Goal: Task Accomplishment & Management: Manage account settings

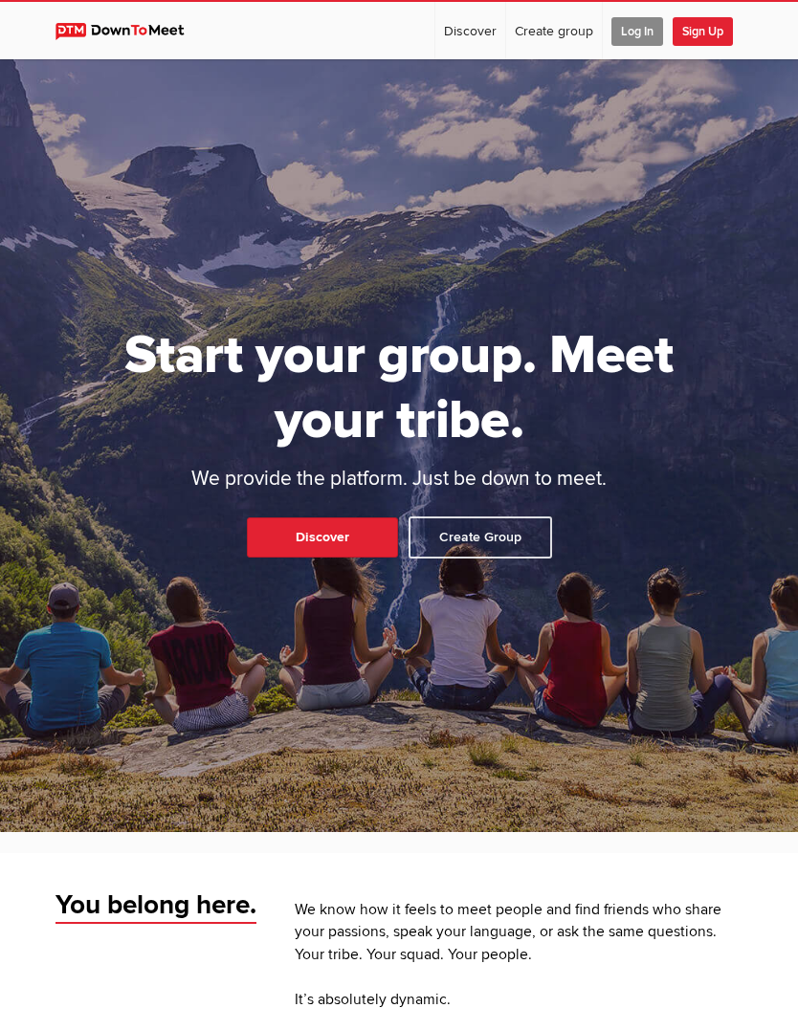
click at [641, 27] on span "Log In" at bounding box center [637, 31] width 52 height 29
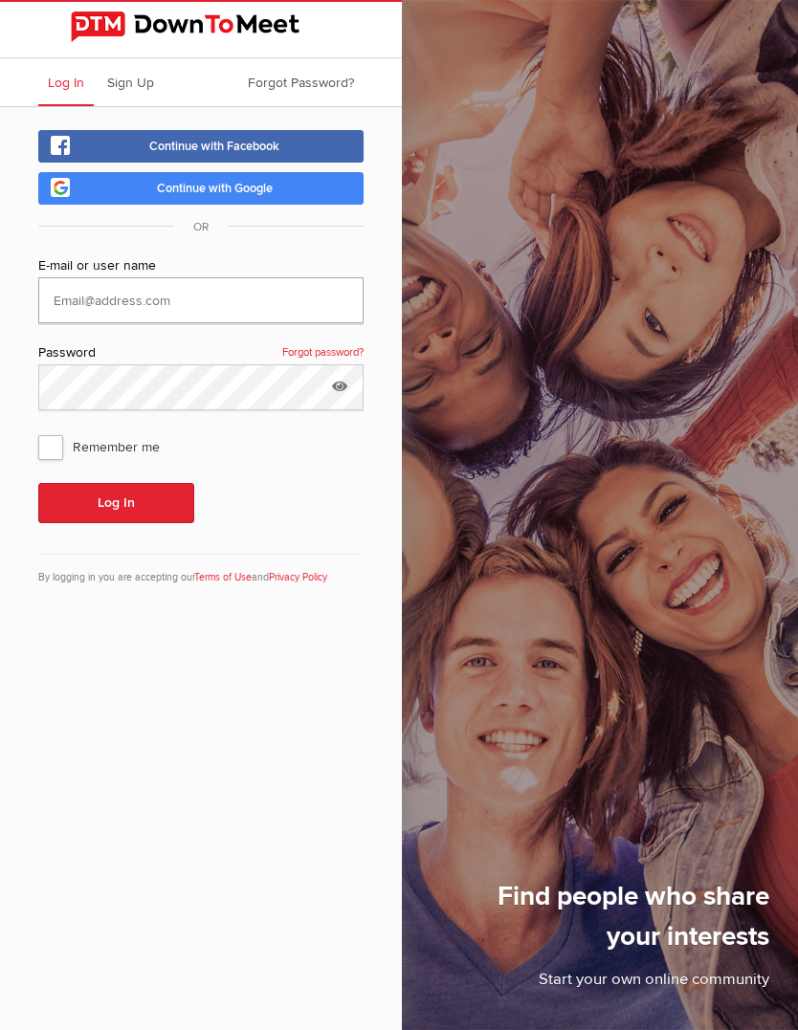
click at [243, 302] on input "text" at bounding box center [200, 300] width 325 height 46
type input "forterieukes@gmail.com"
click at [116, 504] on button "Log In" at bounding box center [116, 503] width 156 height 40
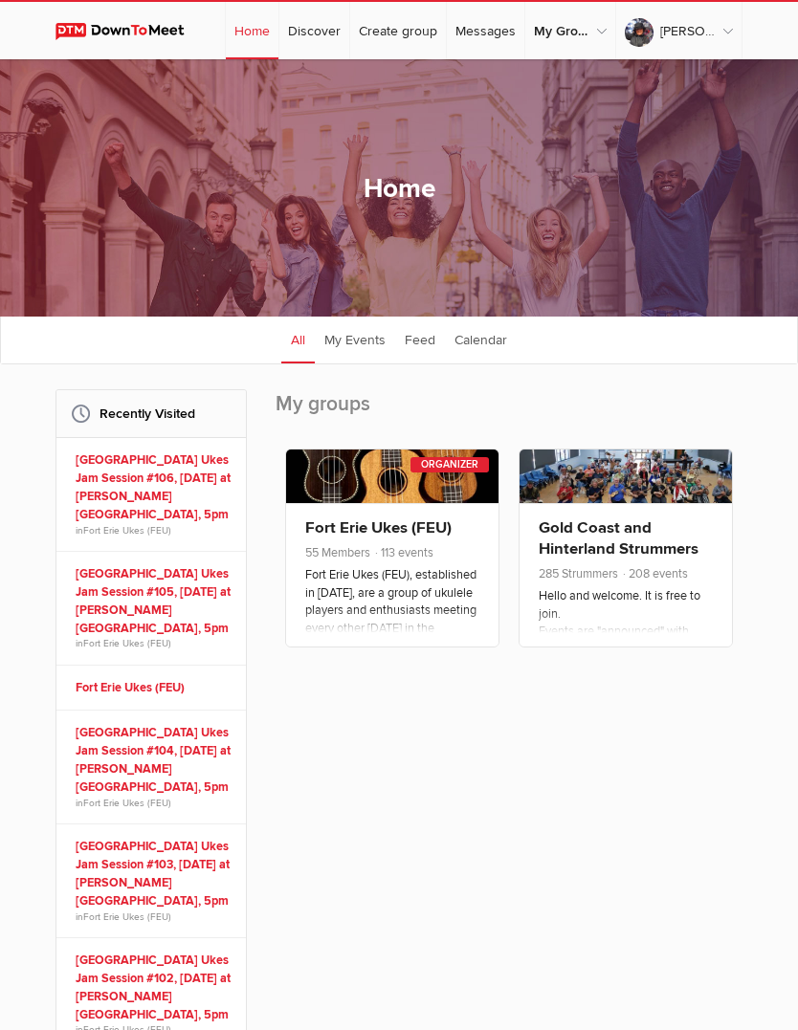
click at [396, 538] on link "Fort Erie Ukes (FEU)" at bounding box center [378, 527] width 146 height 19
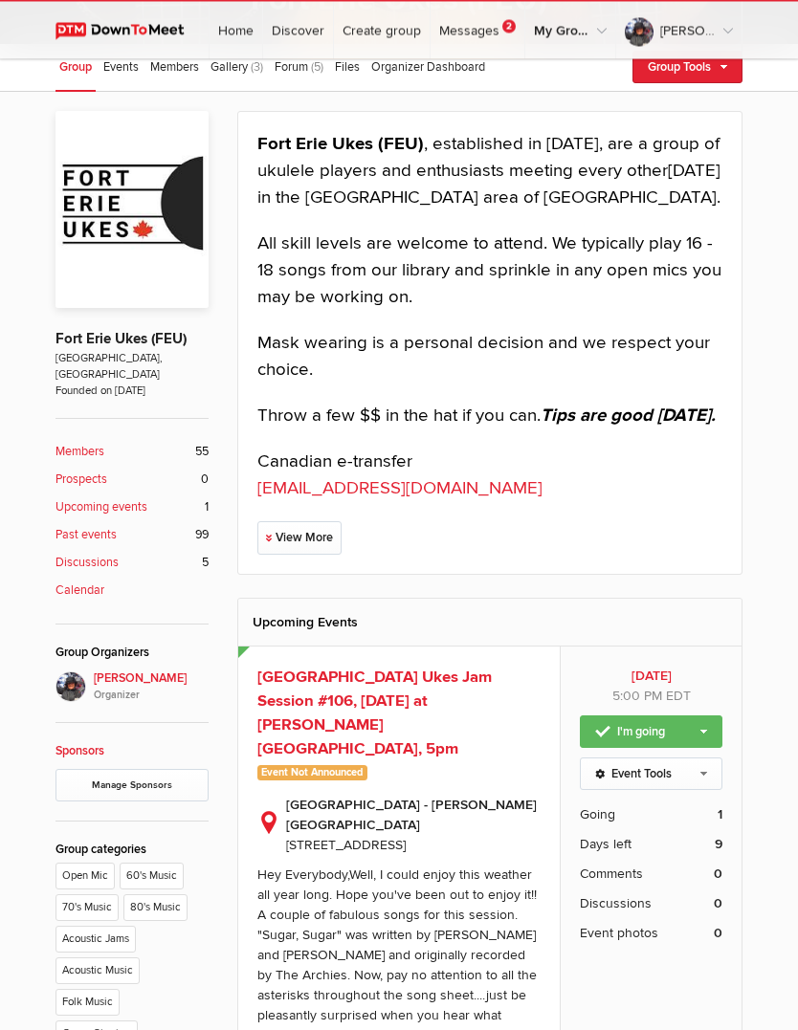
scroll to position [211, 0]
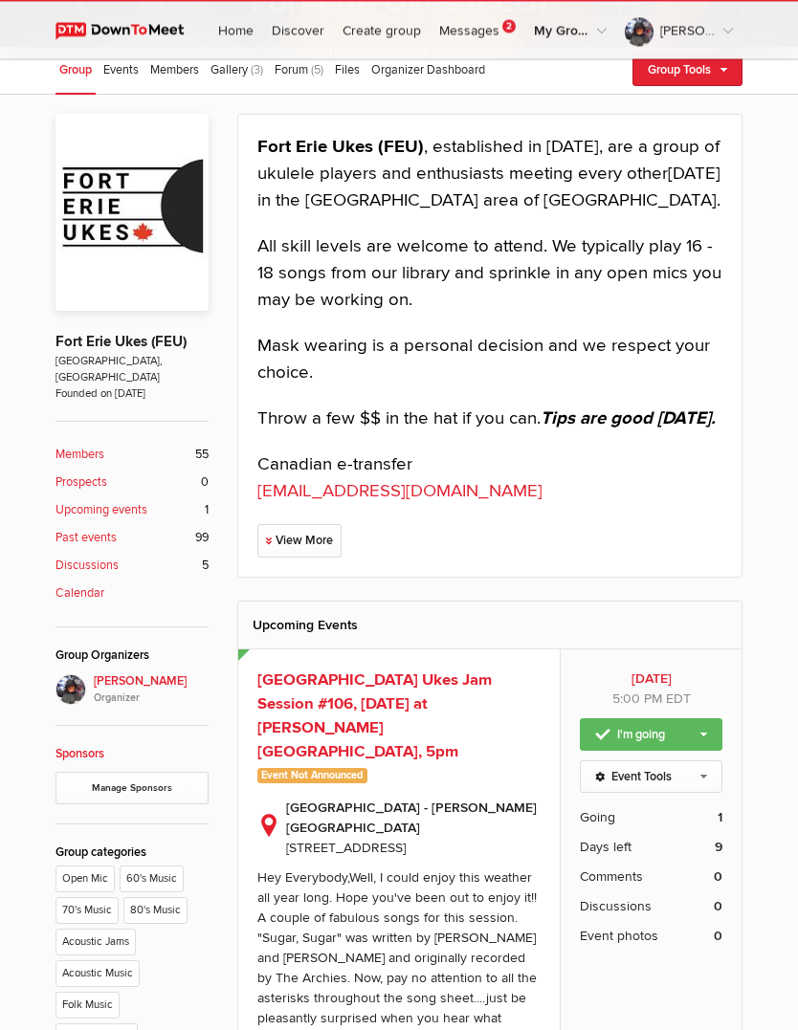
click at [461, 693] on span "Fort Erie Ukes Jam Session #106, Sept. 25, 2025 at Crystal Ridge Library, 5pm" at bounding box center [374, 717] width 234 height 92
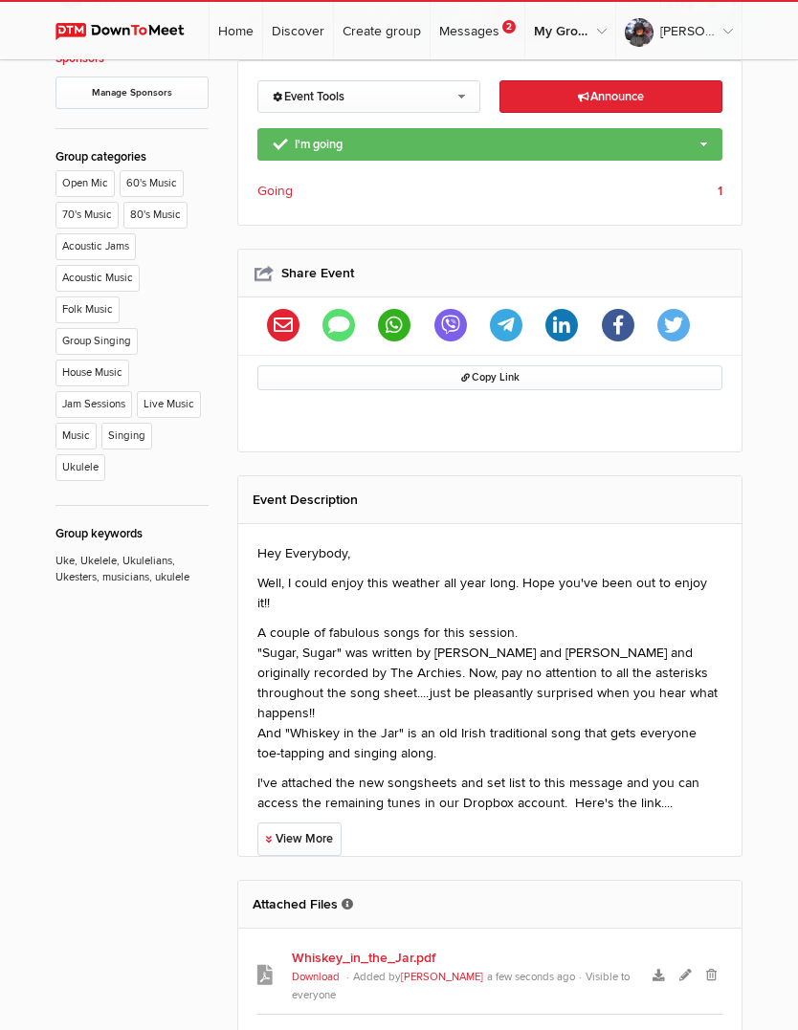
click at [320, 823] on link "View More" at bounding box center [299, 839] width 84 height 33
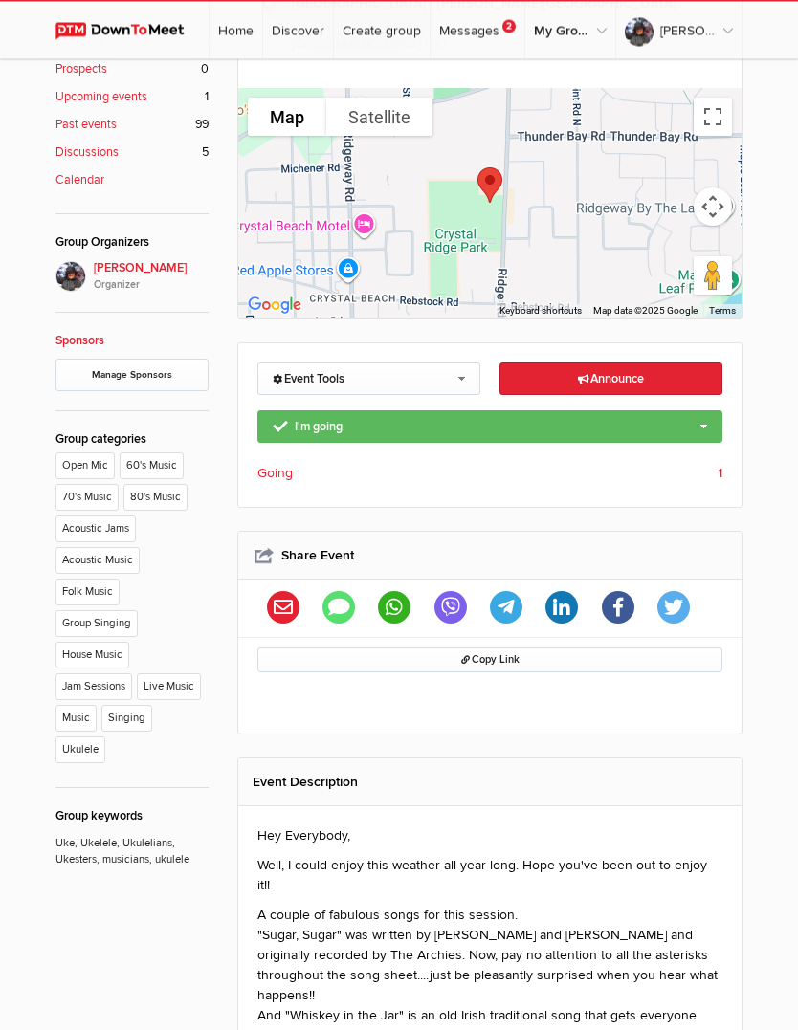
scroll to position [626, 0]
click at [455, 363] on link "Event Tools" at bounding box center [368, 379] width 223 height 33
click at [328, 396] on link "Edit Event" at bounding box center [368, 410] width 221 height 29
select select "5:00:00"
select select "PM"
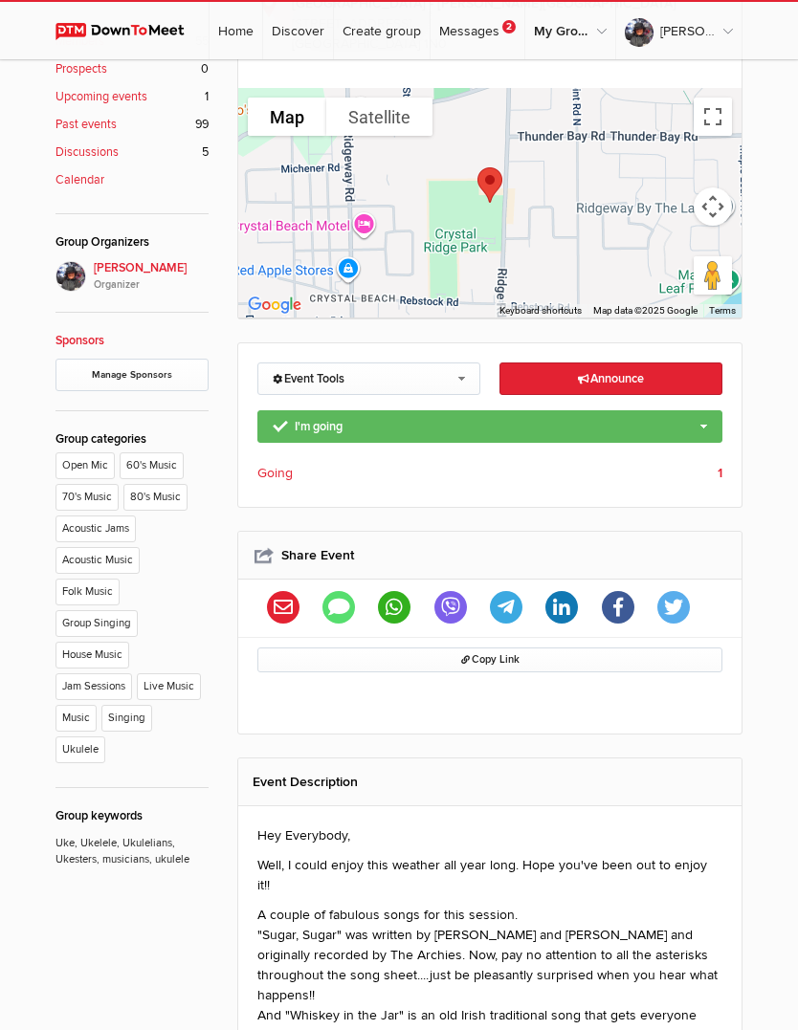
select select "Canada"
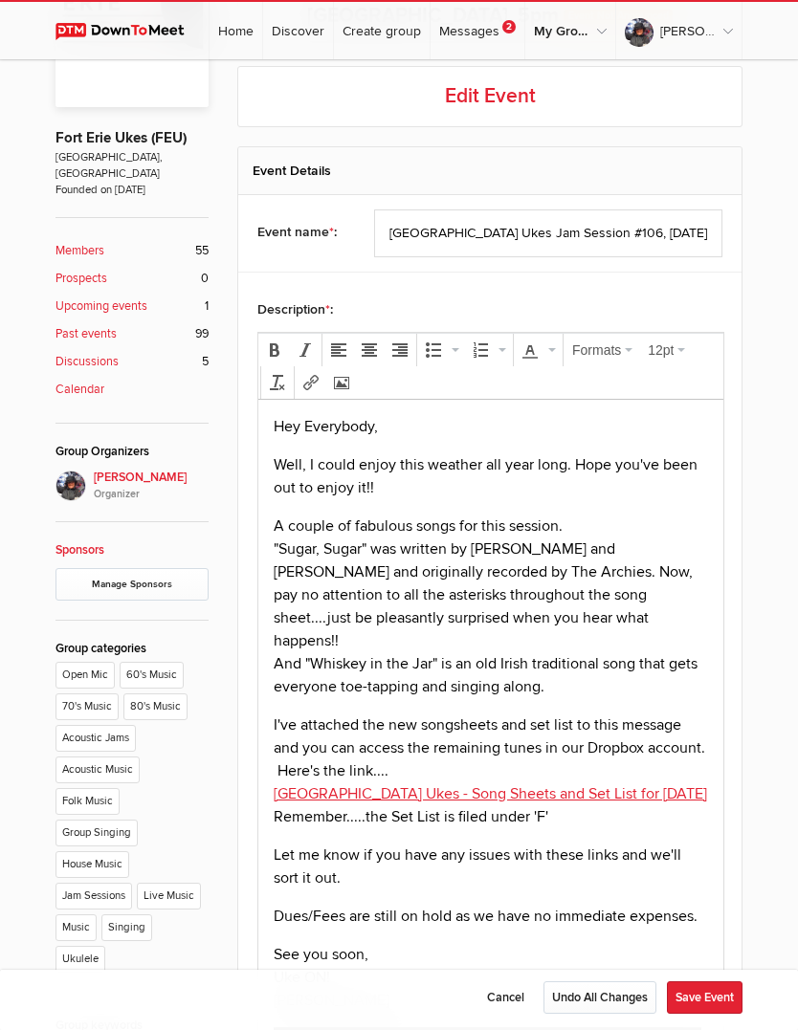
scroll to position [415, 0]
click at [570, 670] on p "A couple of fabulous songs for this session. "Sugar, Sugar" was written by Andy…" at bounding box center [491, 607] width 434 height 184
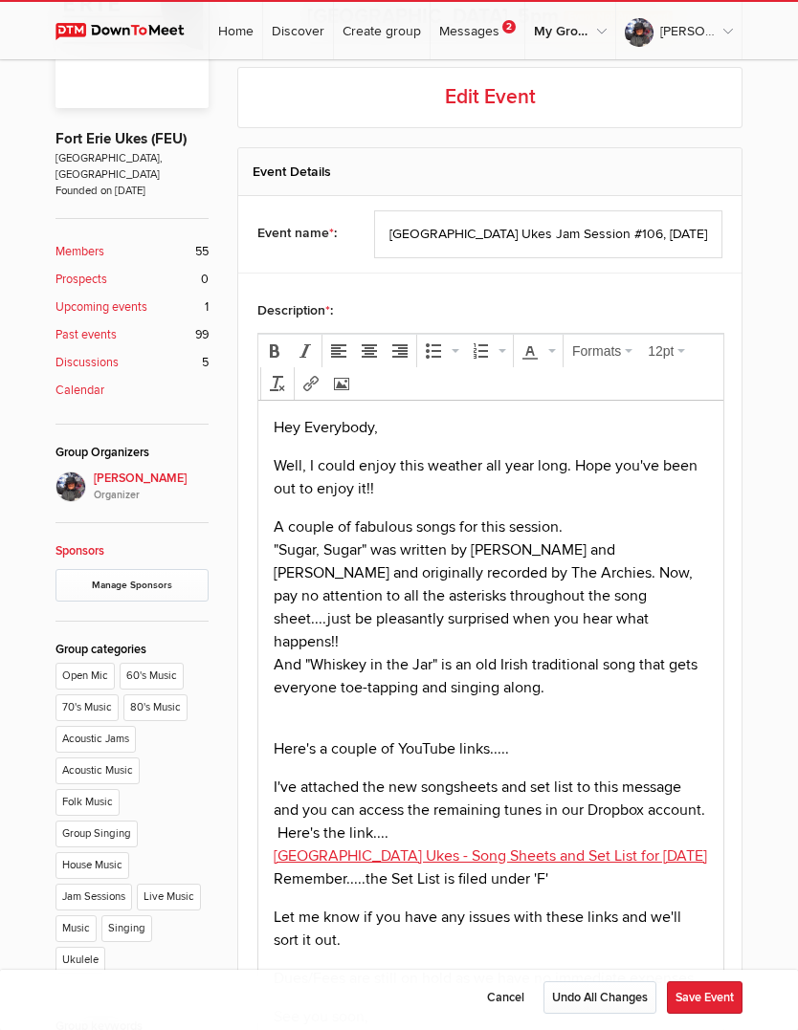
click at [287, 710] on body "Hey Everybody, Well, I could enjoy this weather all year long. Hope you've been…" at bounding box center [491, 1043] width 450 height 1256
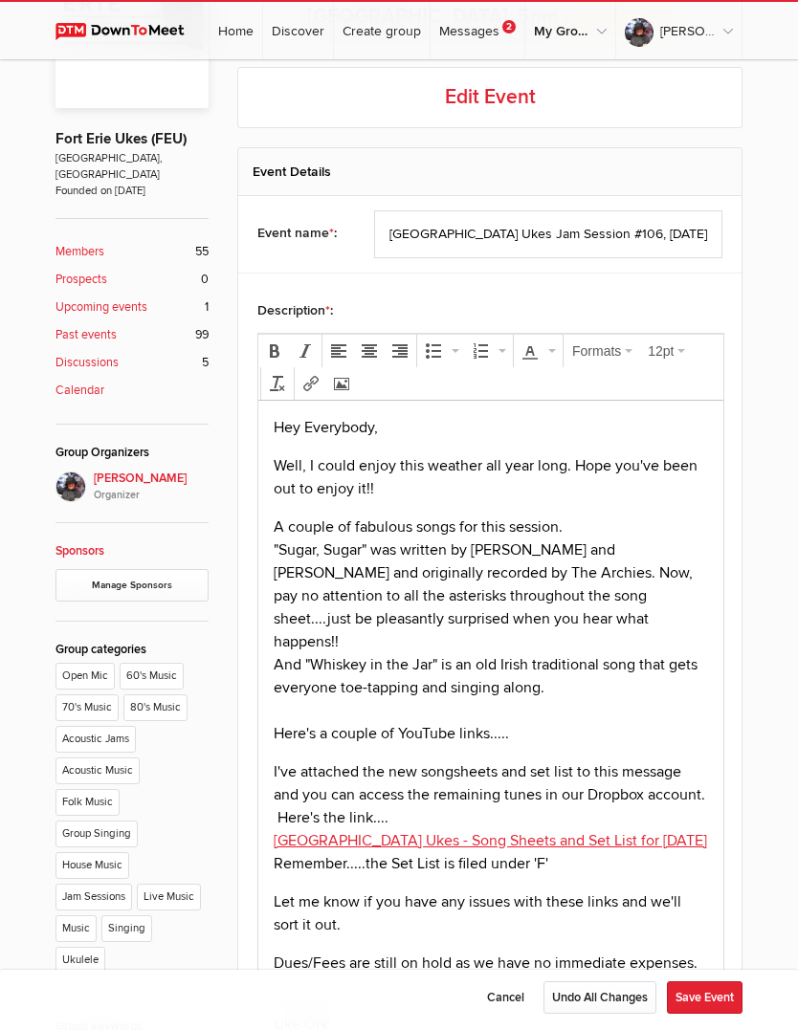
click at [526, 716] on p "A couple of fabulous songs for this session. "Sugar, Sugar" was written by Andy…" at bounding box center [491, 630] width 434 height 230
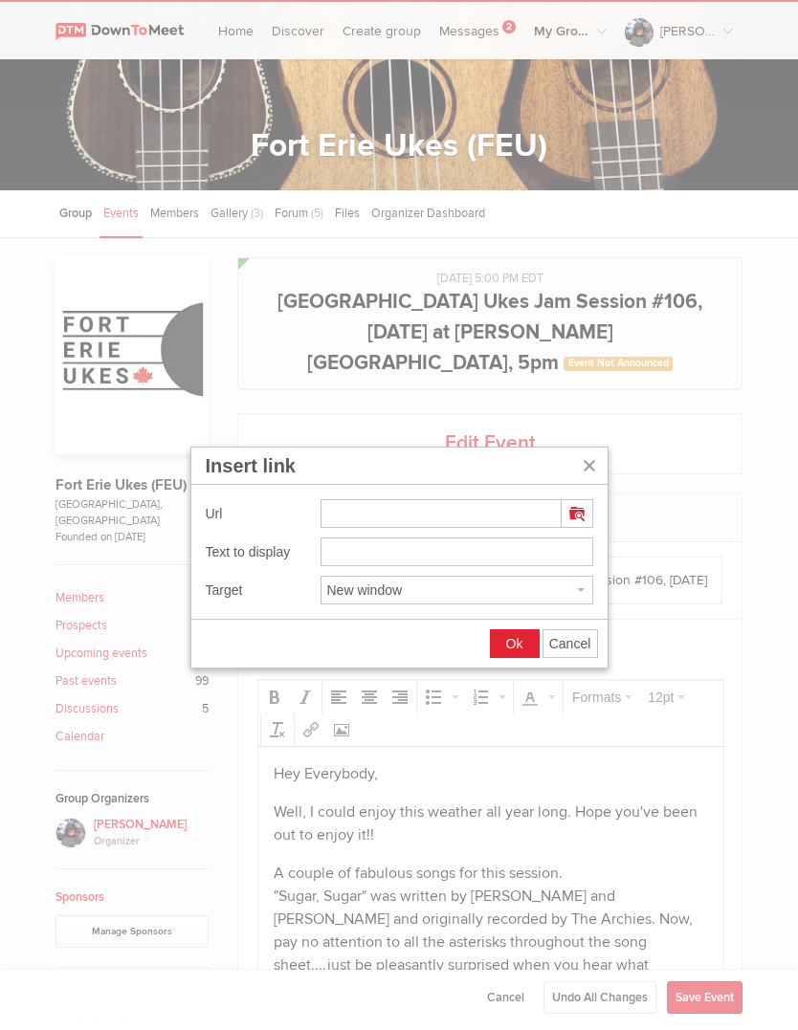
scroll to position [0, 0]
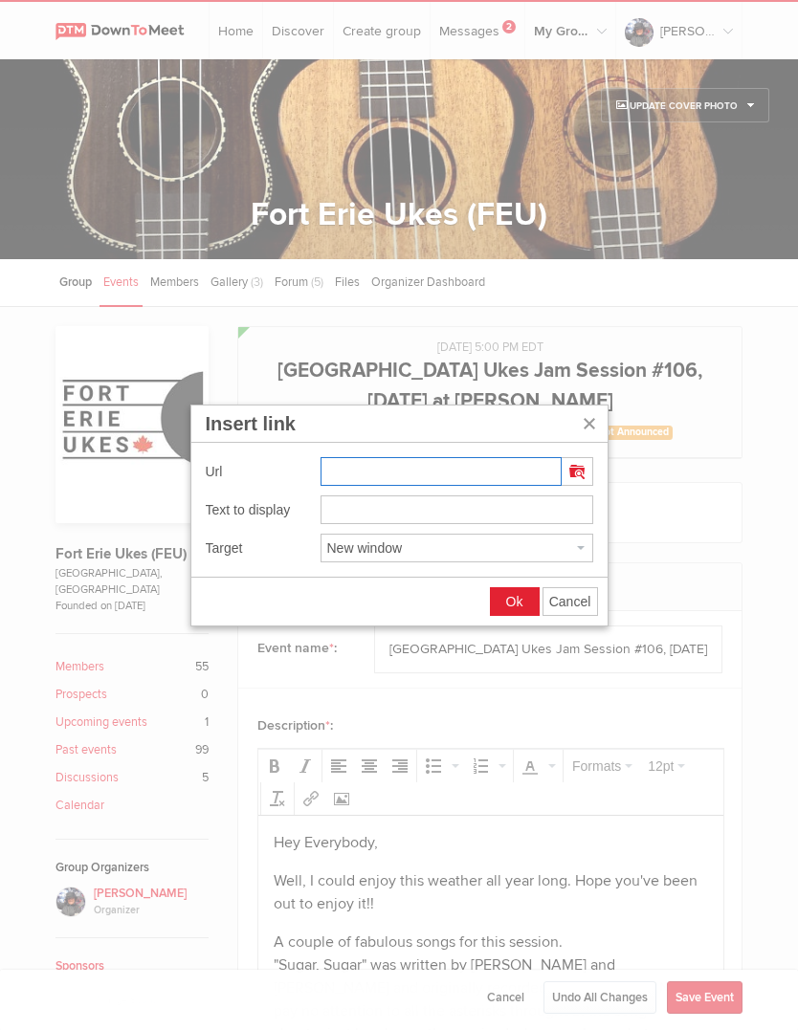
click at [353, 471] on input "Insert link" at bounding box center [440, 471] width 241 height 29
click at [364, 468] on input "Insert link" at bounding box center [440, 471] width 241 height 29
paste input "https://youtu.be/Sj0pzxGyvUQ?si=0IJMjp9gS3Plclfi"
type input "https://youtu.be/Sj0pzxGyvUQ?si=0IJMjp9gS3Plclfi"
click at [659, 495] on div at bounding box center [399, 515] width 798 height 1030
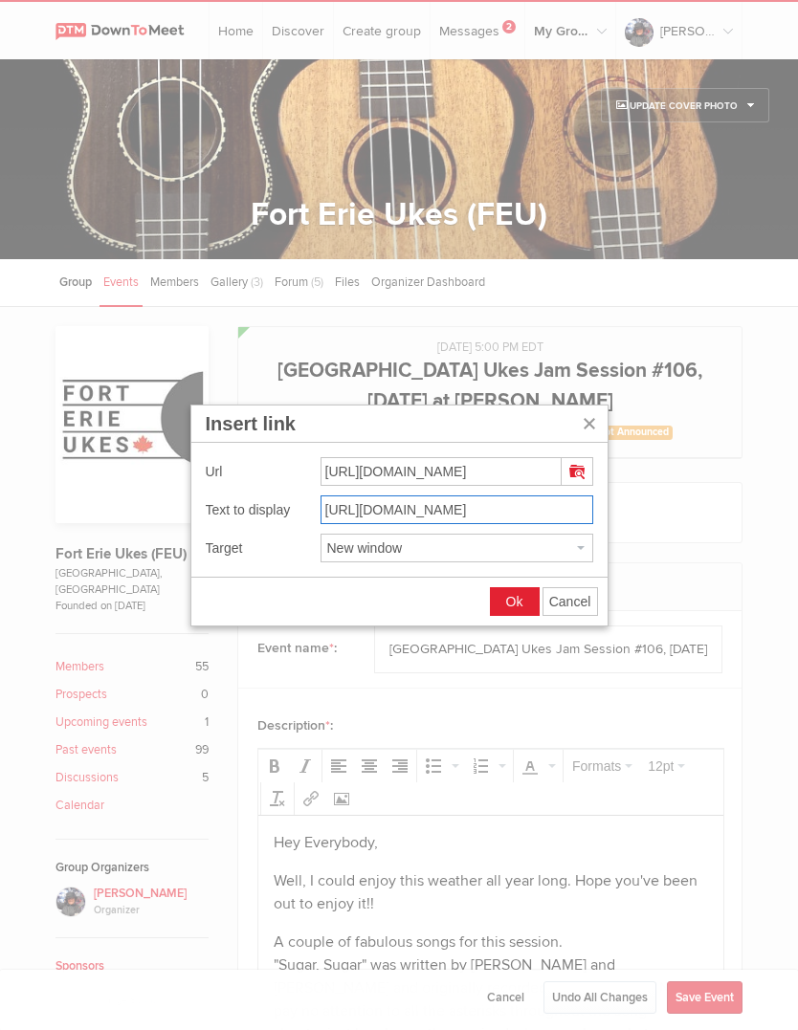
click at [326, 514] on input "https://youtu.be/Sj0pzxGyvUQ?si=0IJMjp9gS3Plclfi" at bounding box center [456, 509] width 273 height 29
click at [576, 509] on input "https://youtu.be/Sj0pzxGyvUQ?si=0IJMjp9gS3Plclfi" at bounding box center [456, 509] width 273 height 29
type input "https://you"
type input "Sugar, Sugar"
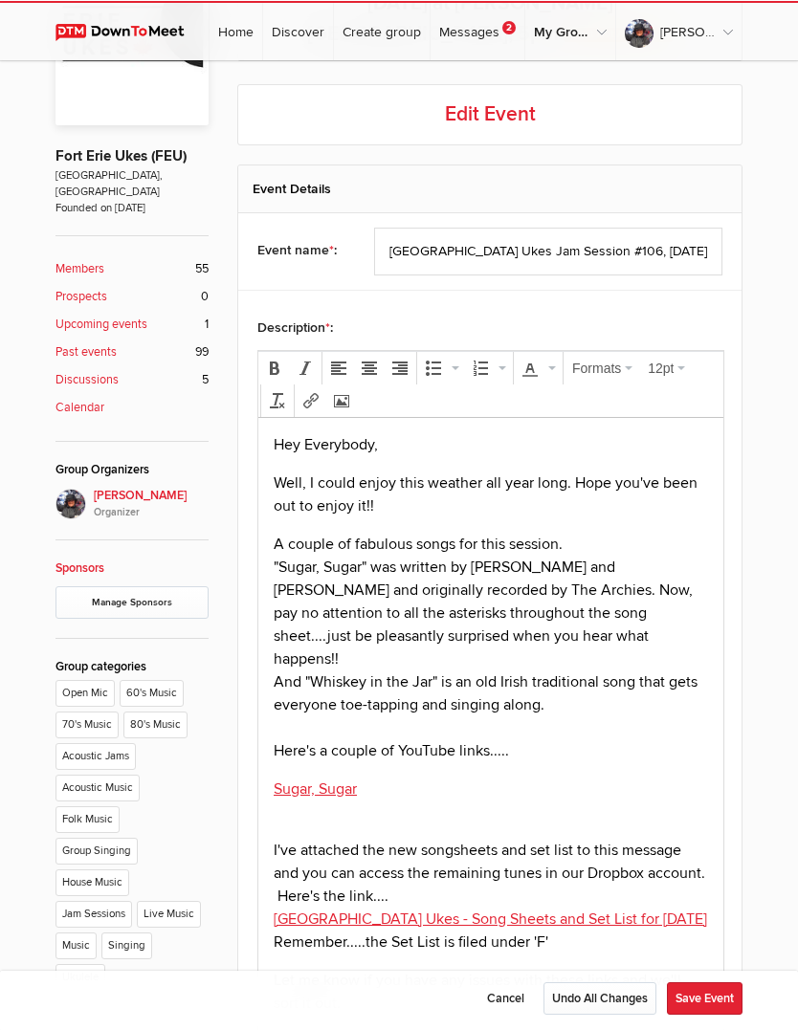
click at [383, 777] on p "Sugar, Sugar" at bounding box center [491, 800] width 434 height 46
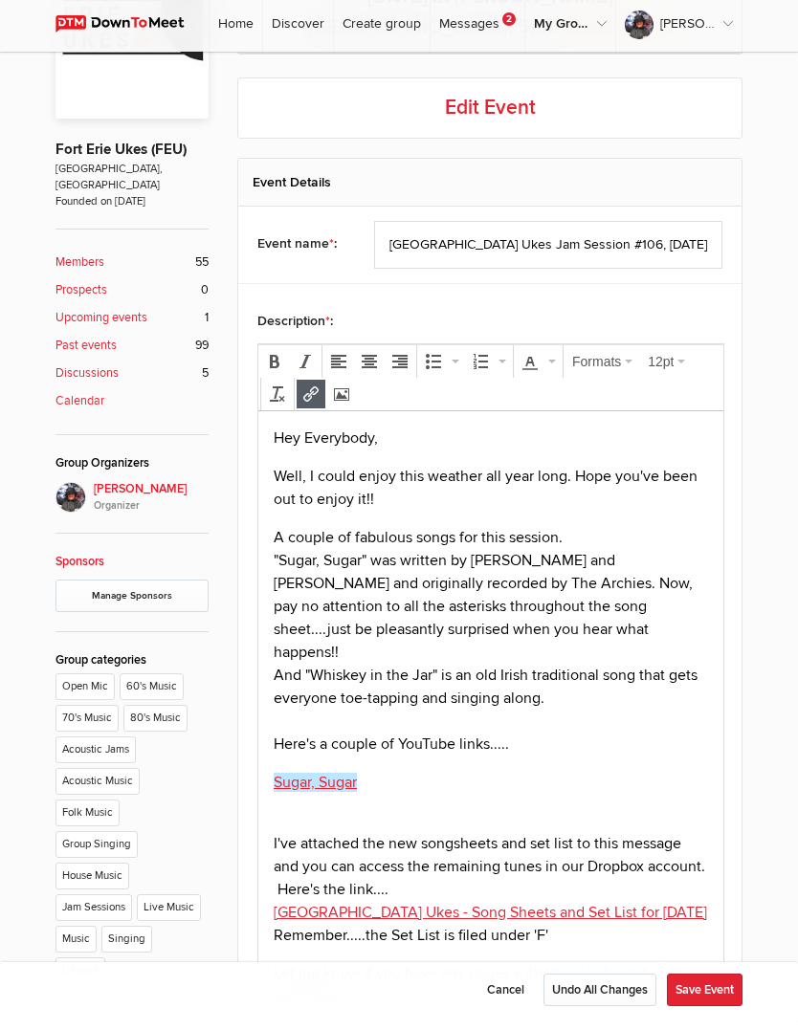
click at [396, 770] on p "Sugar, Sugar﻿" at bounding box center [491, 793] width 434 height 46
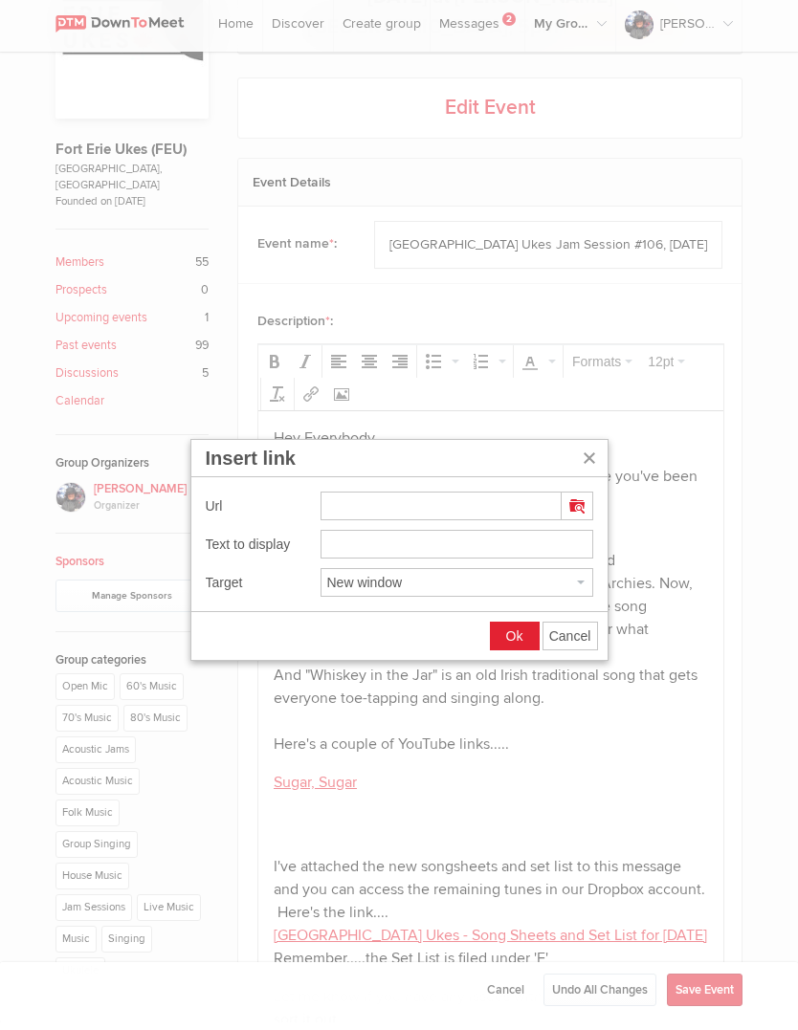
click at [344, 512] on input "Insert link" at bounding box center [440, 513] width 241 height 29
type input "https://youtu.be/Hwb8C2TijYE?si=elRhZLBmPw-7p8aC"
click at [257, 582] on label "Target" at bounding box center [263, 590] width 115 height 17
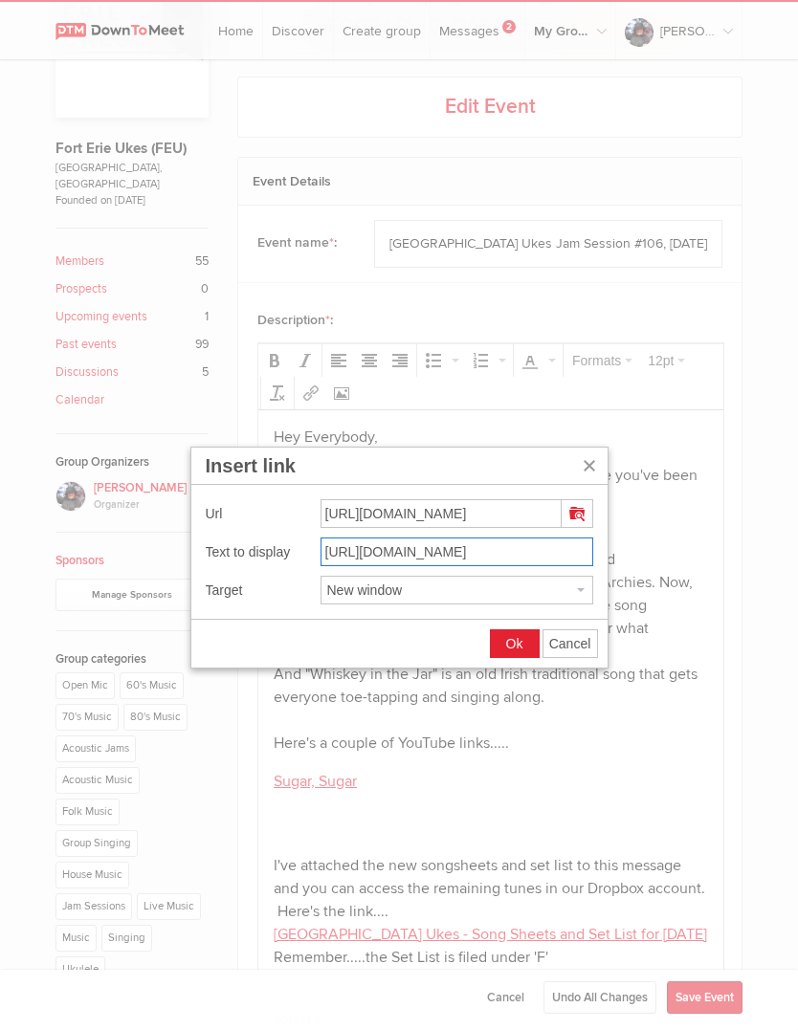
click at [329, 554] on input "https://youtu.be/Hwb8C2TijYE?si=elRhZLBmPw-7p8aC" at bounding box center [456, 552] width 273 height 29
click at [551, 550] on input "https://youtu.be/Hwb8C2TijYE?si=elRhZLBmPw-7p8aC" at bounding box center [456, 552] width 273 height 29
click at [563, 552] on input "https://youtu.be/Hwb8C2TijYE?si=elRhZLBmPw-7p8aC" at bounding box center [456, 552] width 273 height 29
click at [548, 552] on input "https://youtu.be/Hwb8C-7p8aC" at bounding box center [456, 552] width 273 height 29
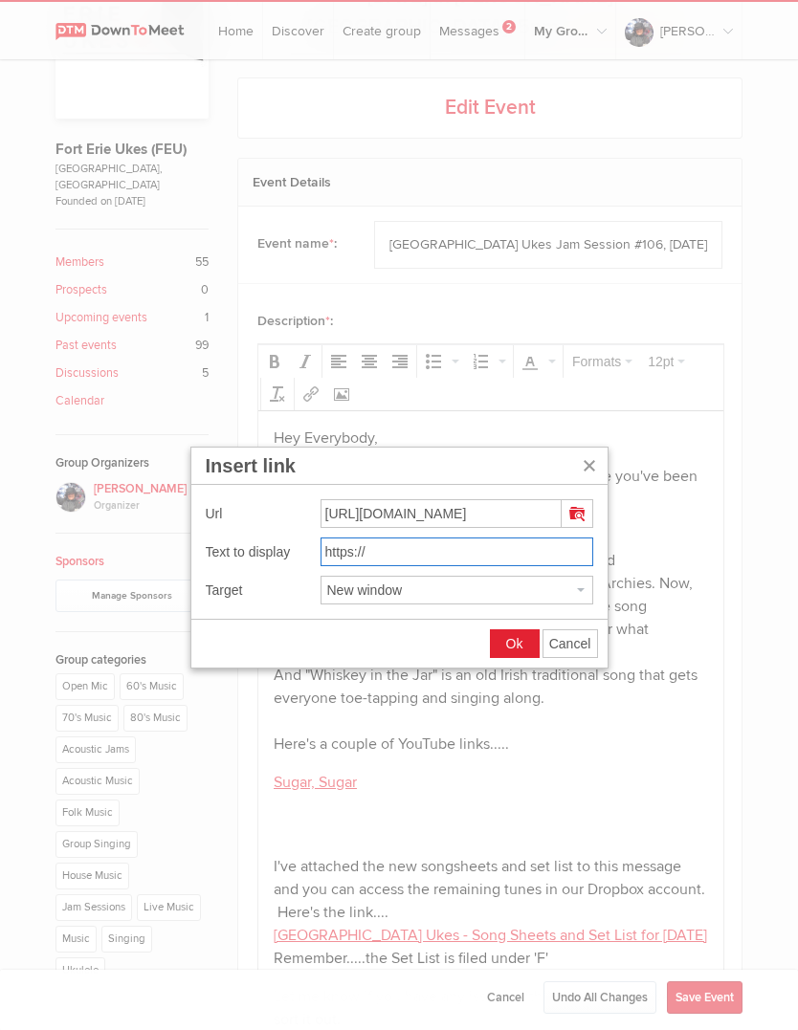
type input "https:/"
type input "Whiskey In The Jar"
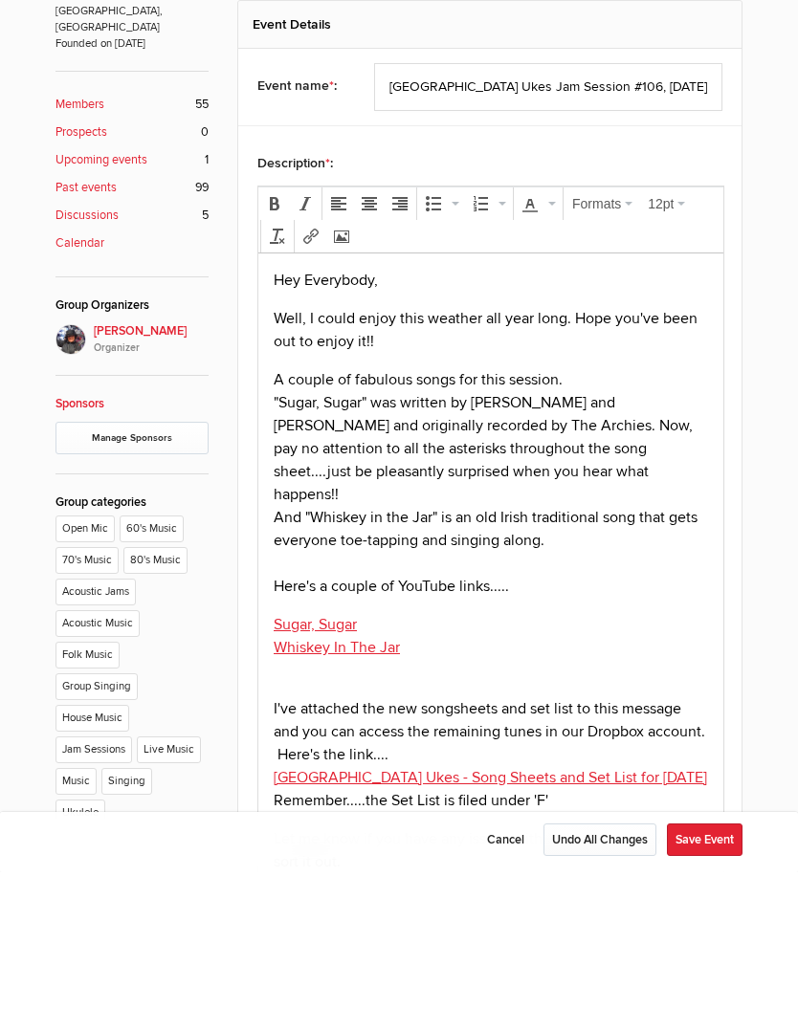
click at [280, 651] on p "Sugar, Sugar﻿ Whiskey In The Jar" at bounding box center [491, 646] width 434 height 69
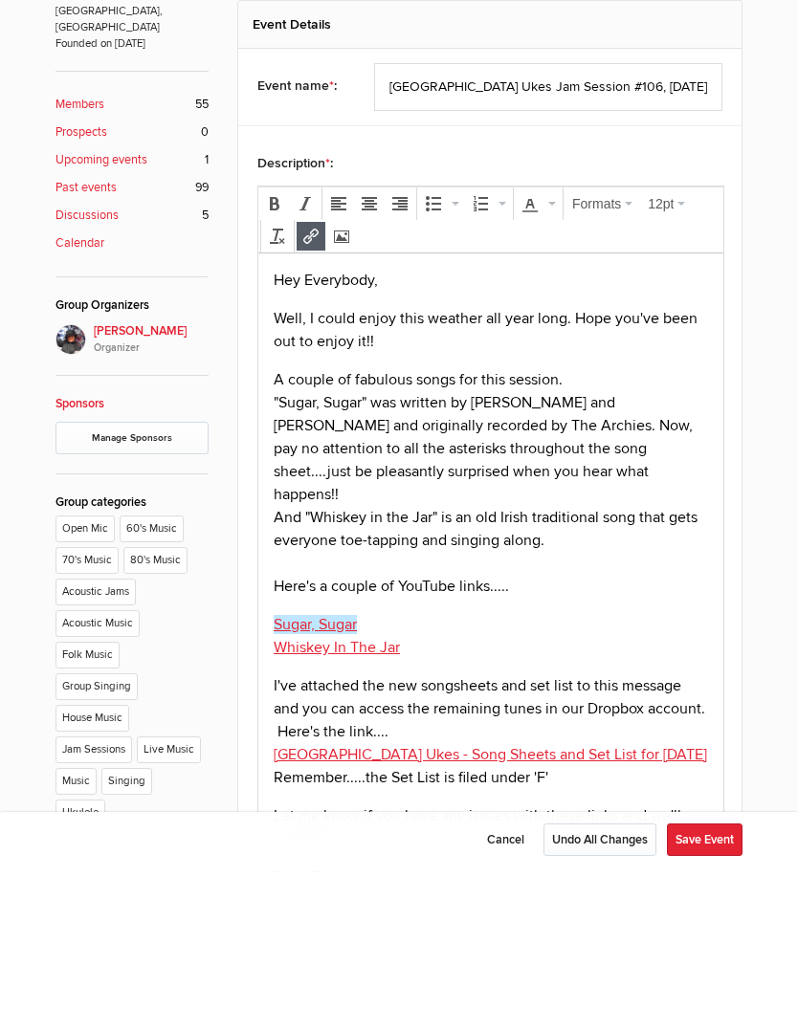
click at [282, 576] on body "Hey Everybody, Well, I could enjoy this weather all year long. Hope you've been…" at bounding box center [491, 919] width 450 height 1302
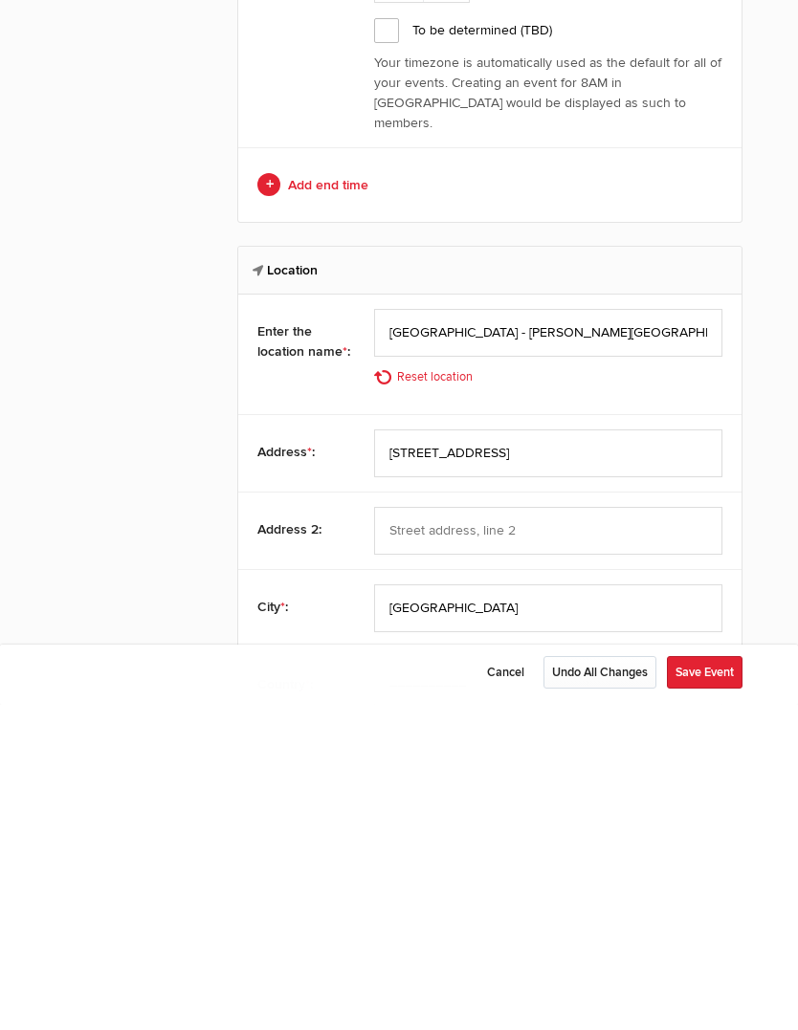
click at [714, 981] on button "Save Event" at bounding box center [705, 997] width 76 height 33
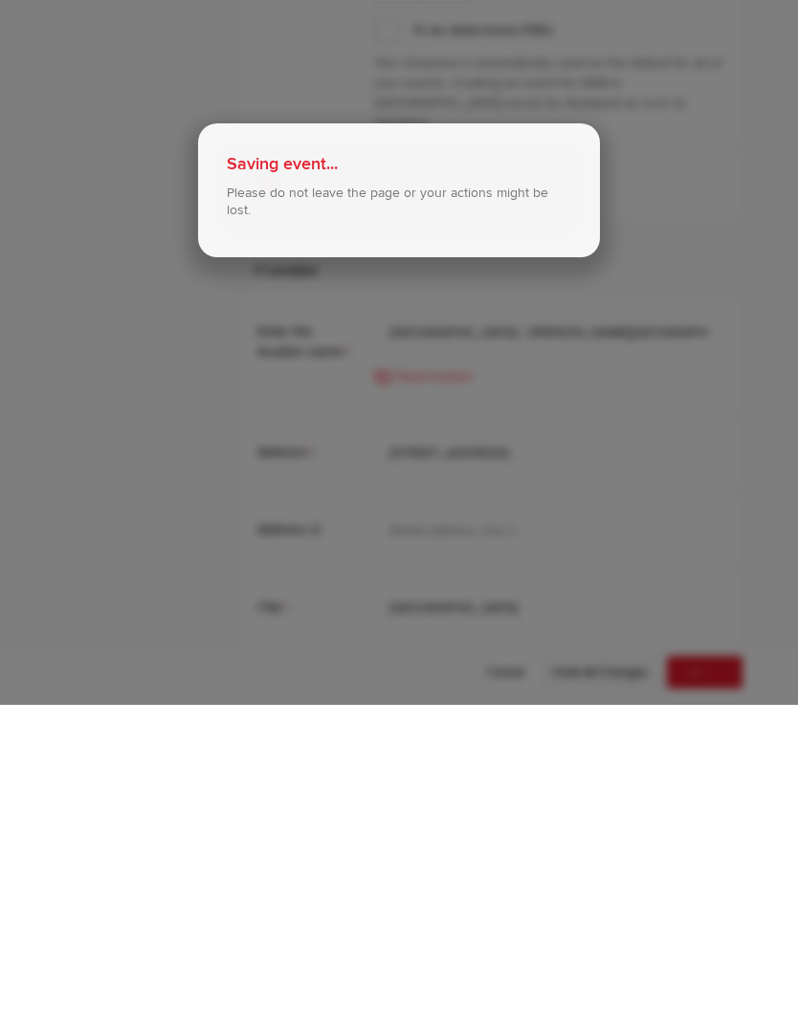
scroll to position [2366, 0]
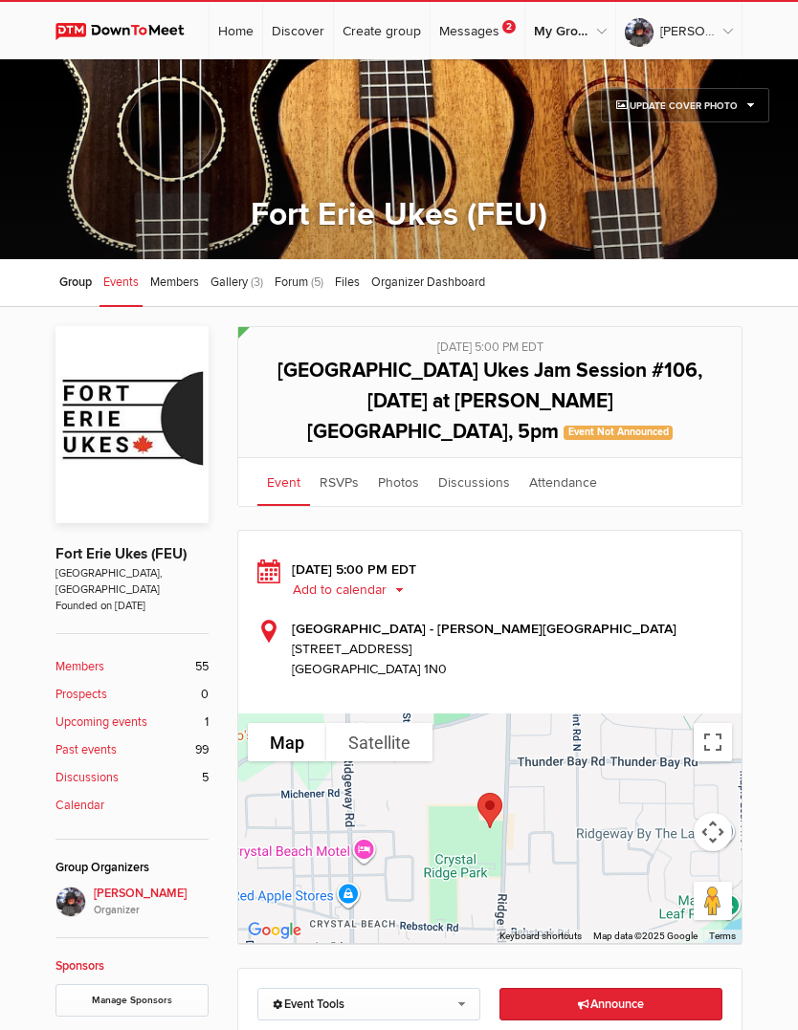
click at [578, 1000] on icon at bounding box center [584, 1005] width 12 height 10
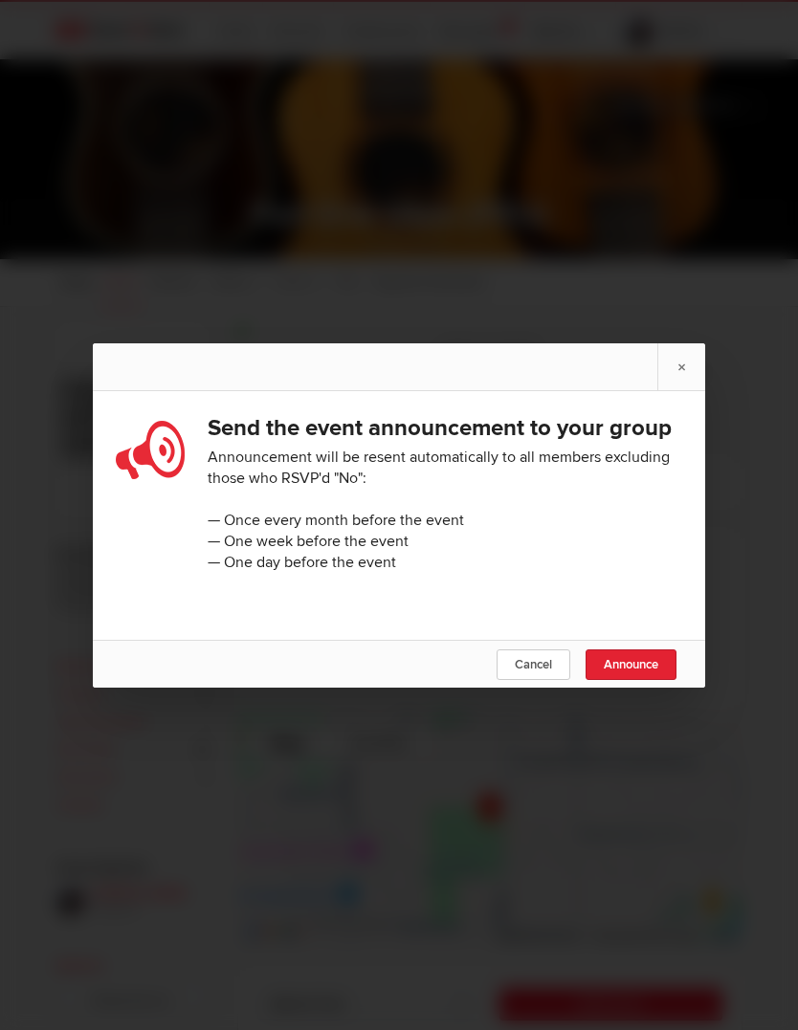
click at [638, 672] on span "Announce" at bounding box center [631, 664] width 55 height 15
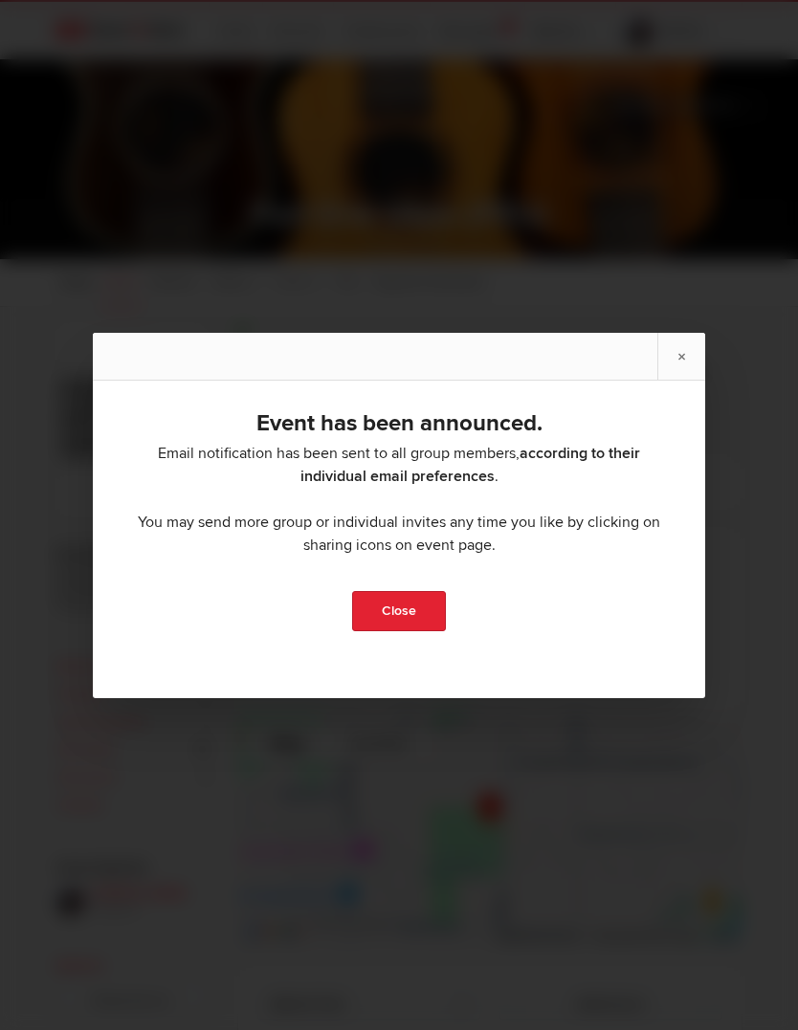
click at [403, 631] on link "Close" at bounding box center [399, 611] width 94 height 40
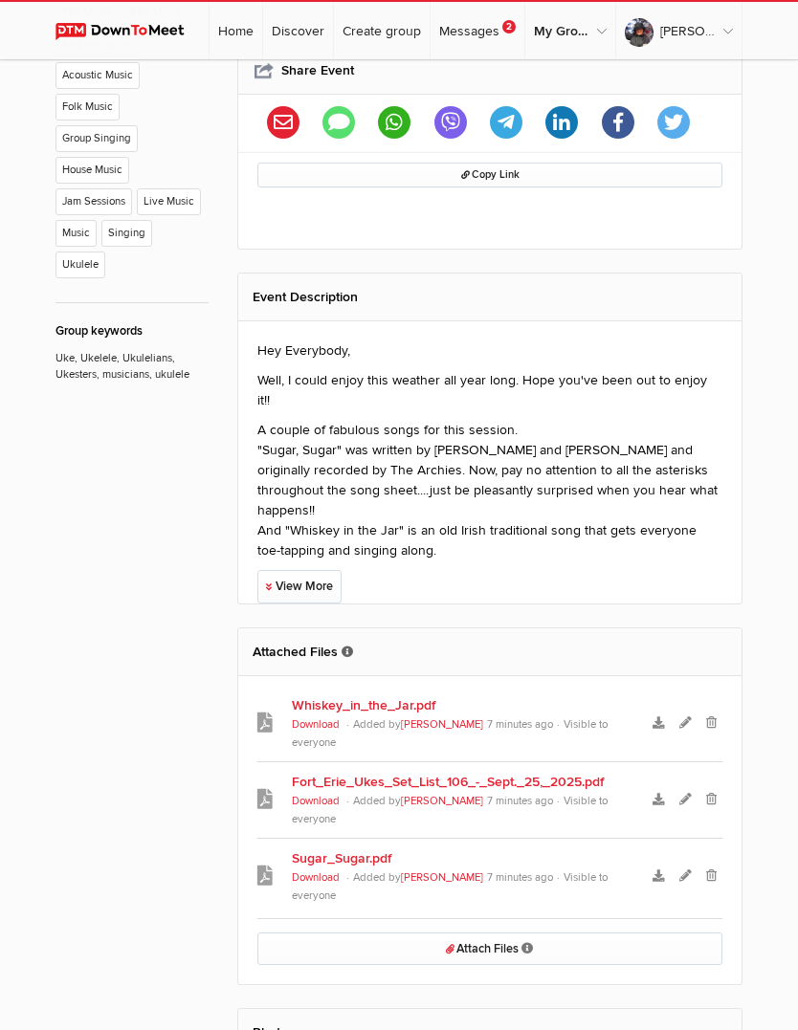
scroll to position [1108, 0]
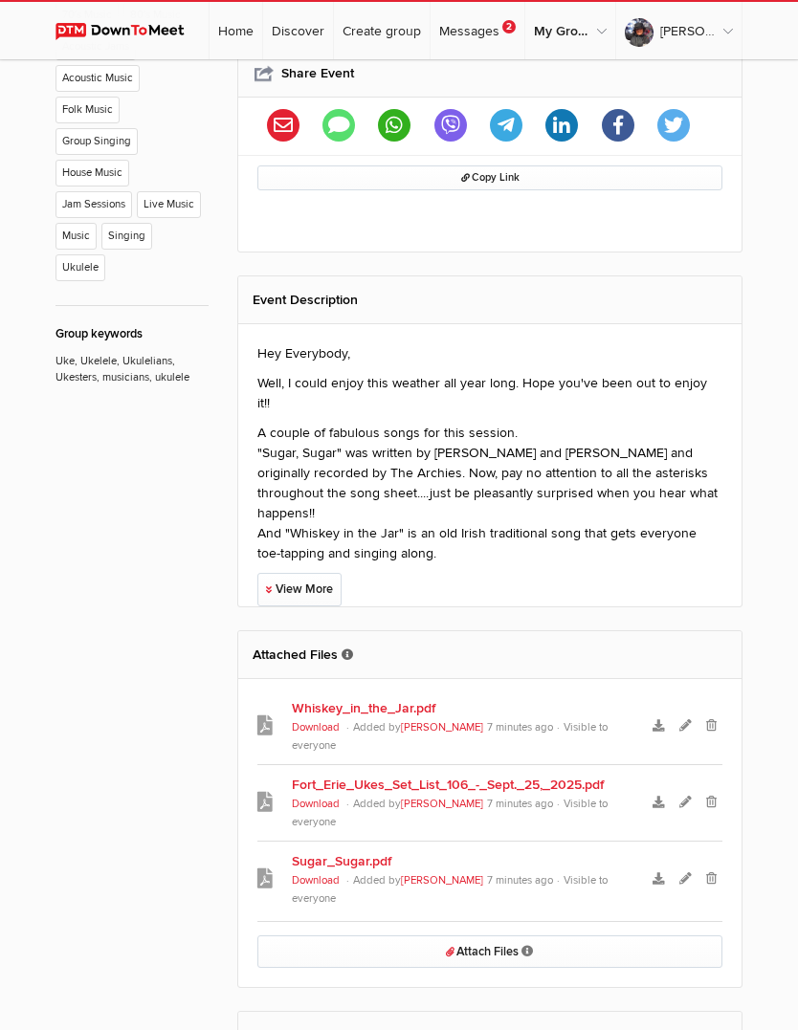
click at [309, 573] on link "View More" at bounding box center [299, 589] width 84 height 33
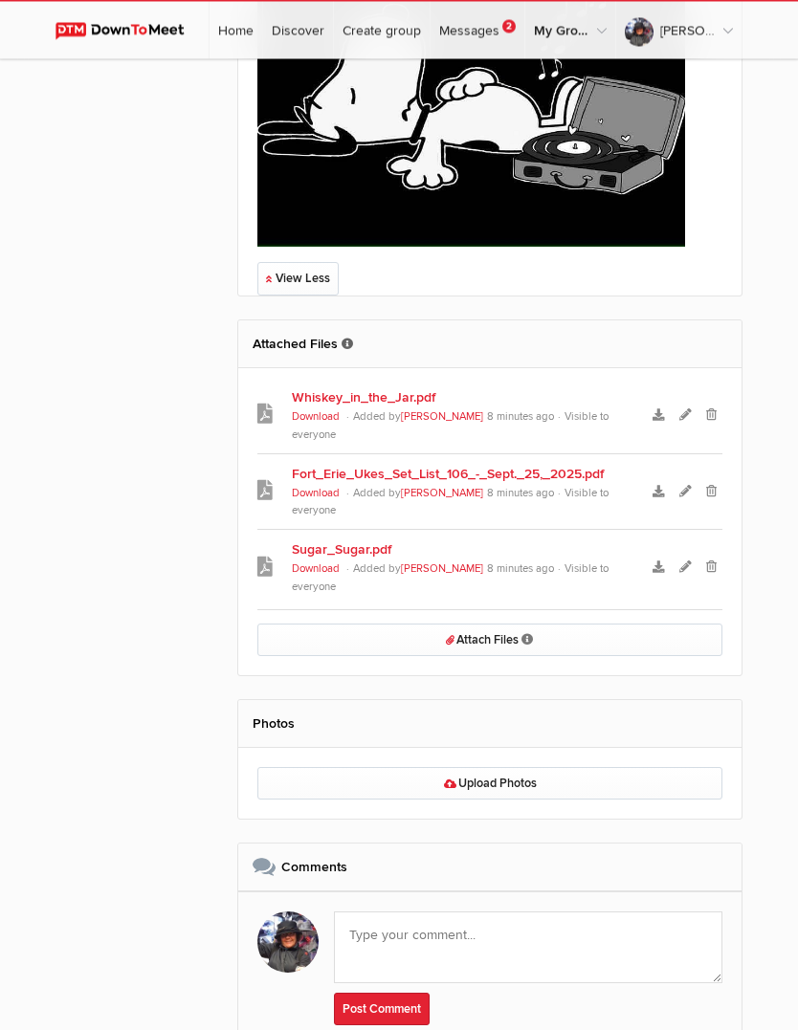
scroll to position [2362, 0]
